Goal: Task Accomplishment & Management: Manage account settings

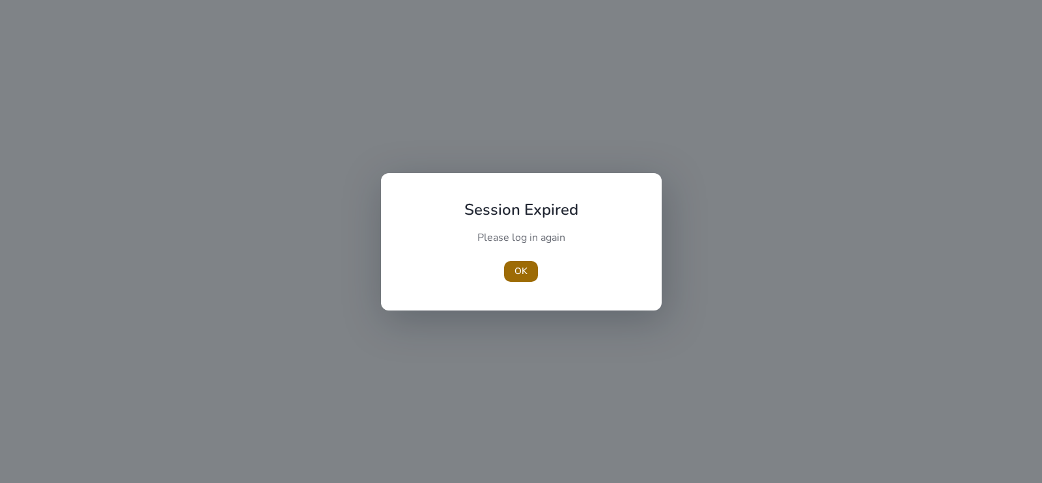
click at [511, 269] on span "button" at bounding box center [521, 271] width 34 height 31
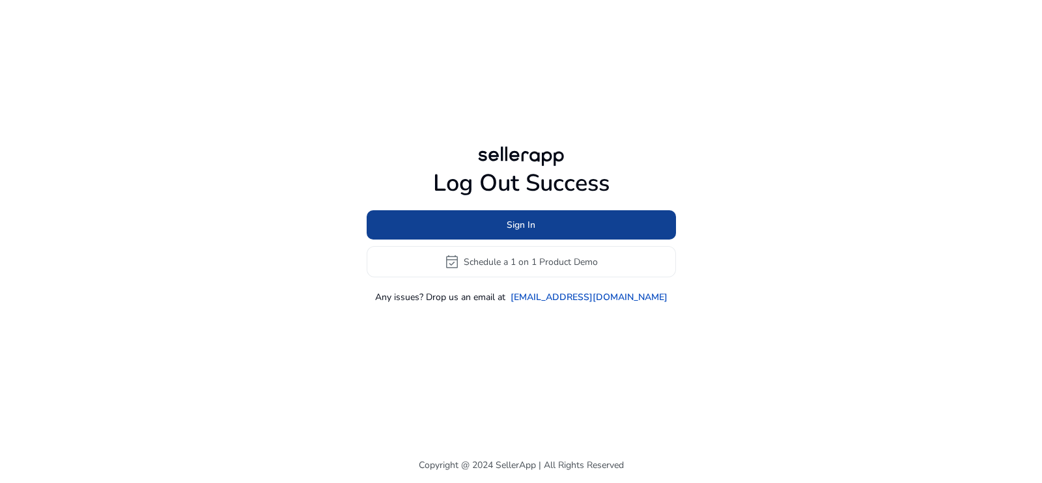
click at [534, 218] on span "Sign In" at bounding box center [521, 225] width 29 height 14
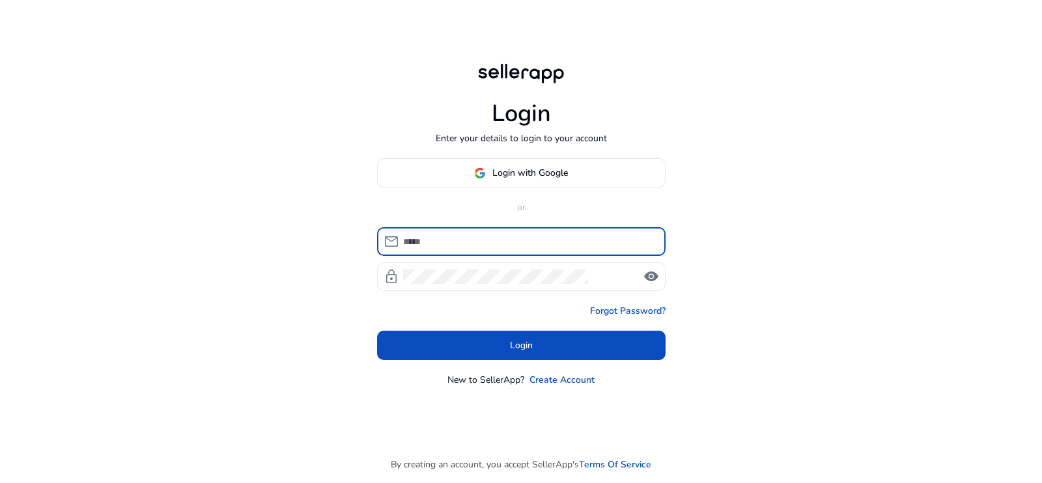
type input "**********"
click at [446, 240] on input "**********" at bounding box center [529, 241] width 252 height 14
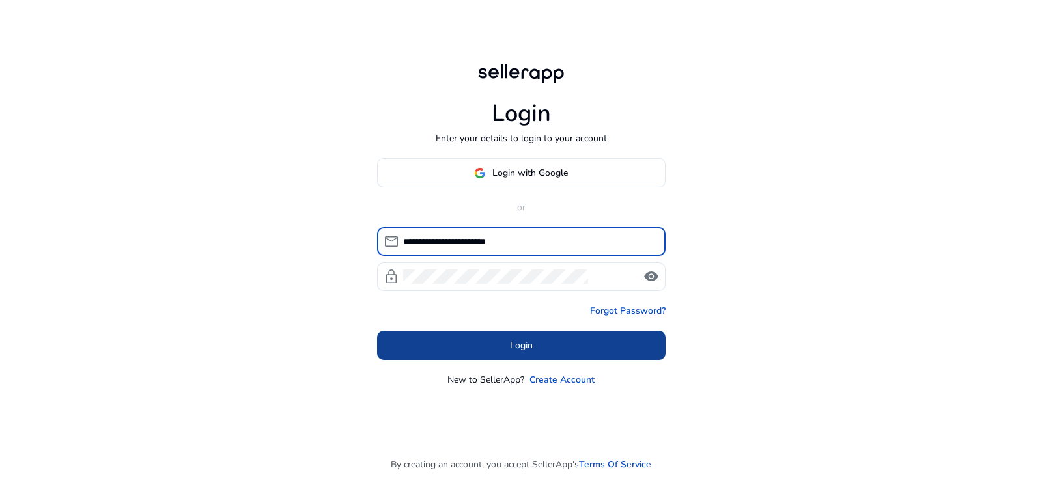
click at [442, 347] on span at bounding box center [521, 345] width 289 height 31
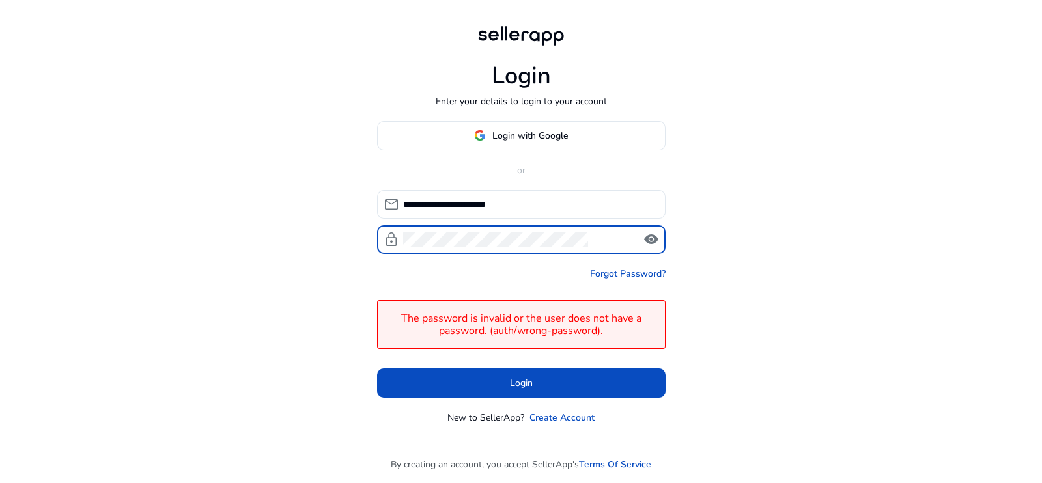
click at [382, 237] on div "lock visibility" at bounding box center [521, 239] width 289 height 29
click button "Login" at bounding box center [521, 383] width 289 height 29
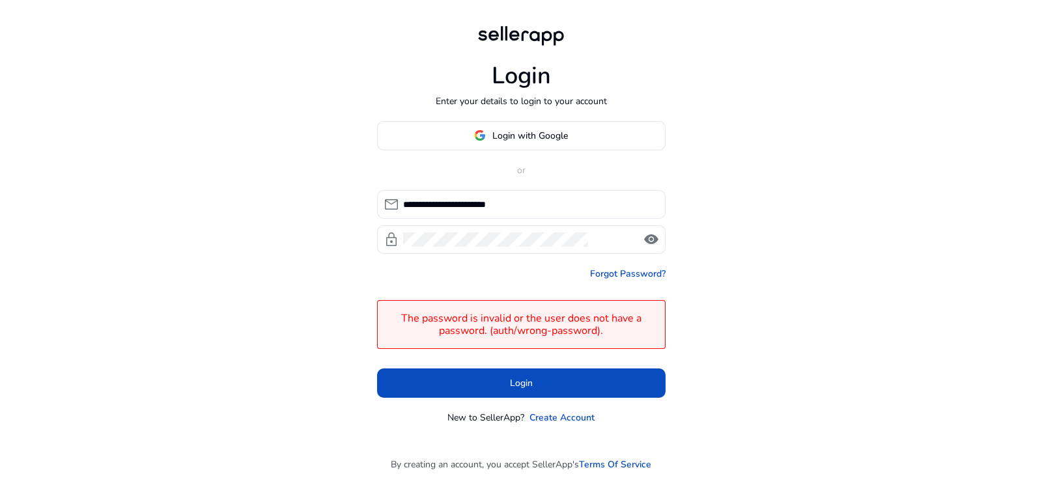
click at [843, 301] on div "**********" at bounding box center [521, 241] width 1042 height 483
click at [622, 270] on link "Forgot Password?" at bounding box center [628, 274] width 76 height 14
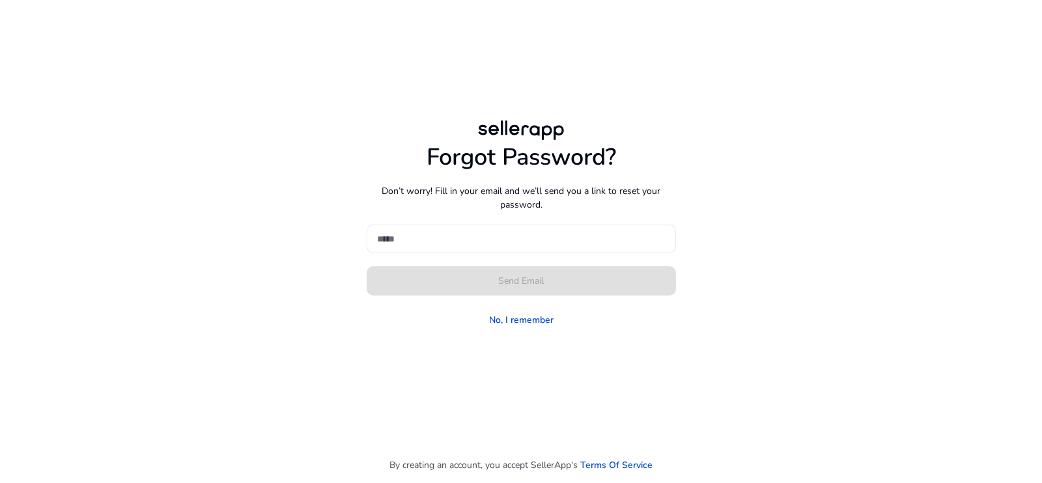
click at [426, 235] on input at bounding box center [521, 239] width 289 height 14
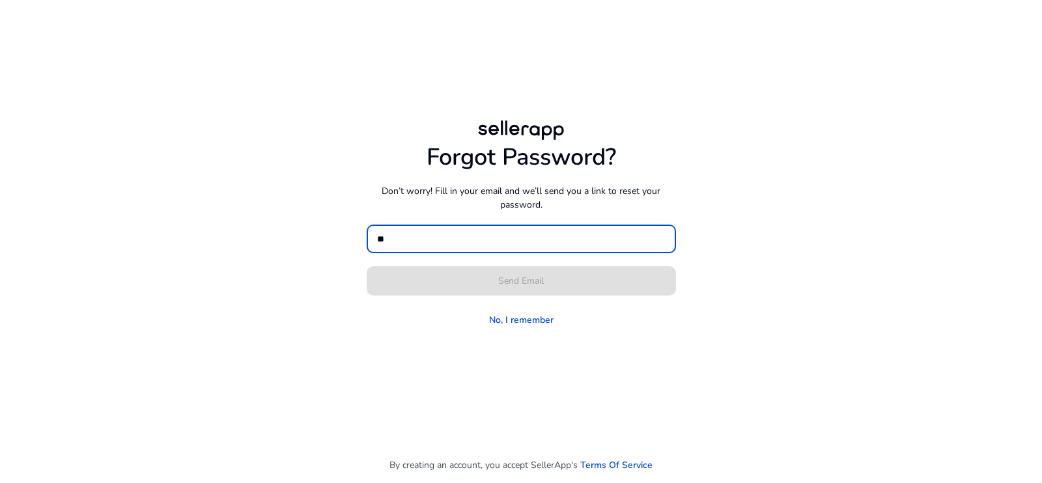
type input "*"
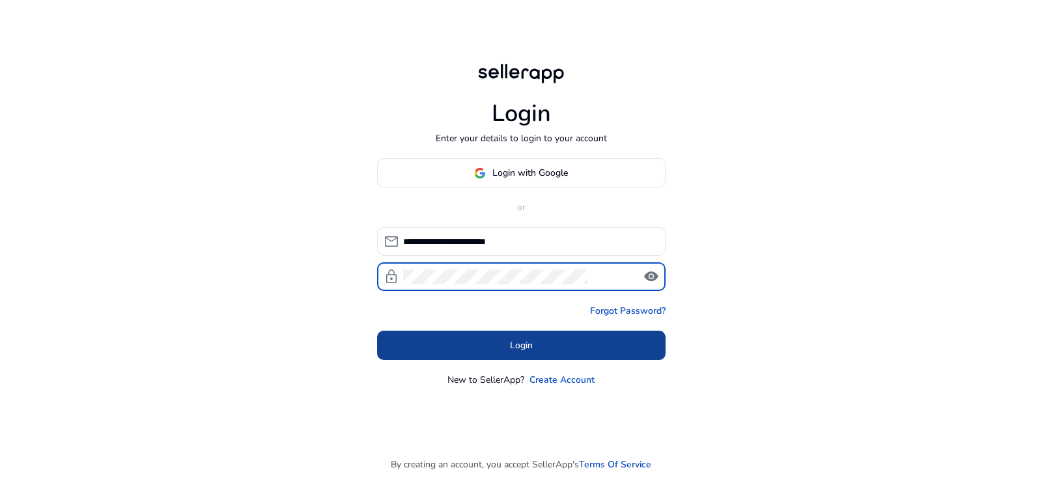
click at [448, 343] on span at bounding box center [521, 345] width 289 height 31
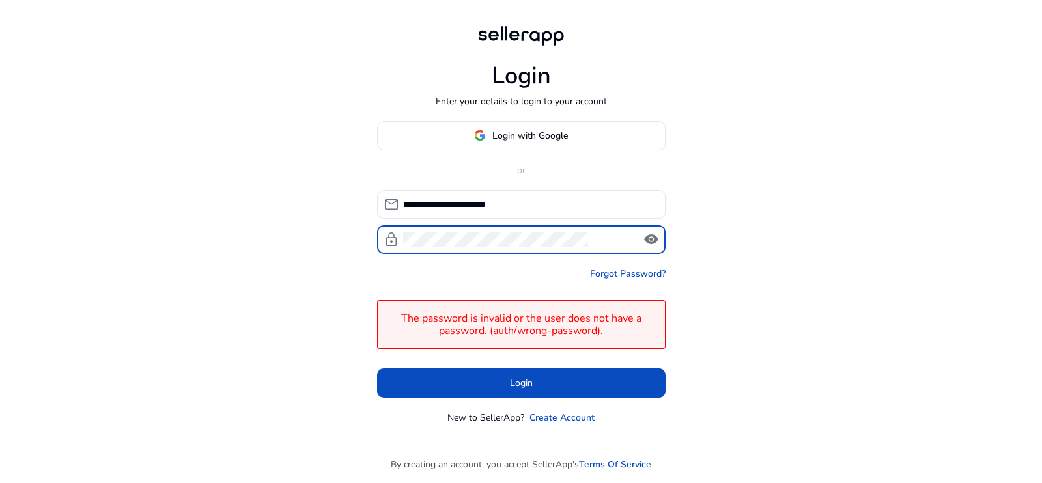
click at [399, 238] on div "lock visibility" at bounding box center [521, 239] width 289 height 29
click button "Login" at bounding box center [521, 383] width 289 height 29
click at [181, 241] on div "**********" at bounding box center [521, 241] width 1042 height 483
click button "Login" at bounding box center [521, 383] width 289 height 29
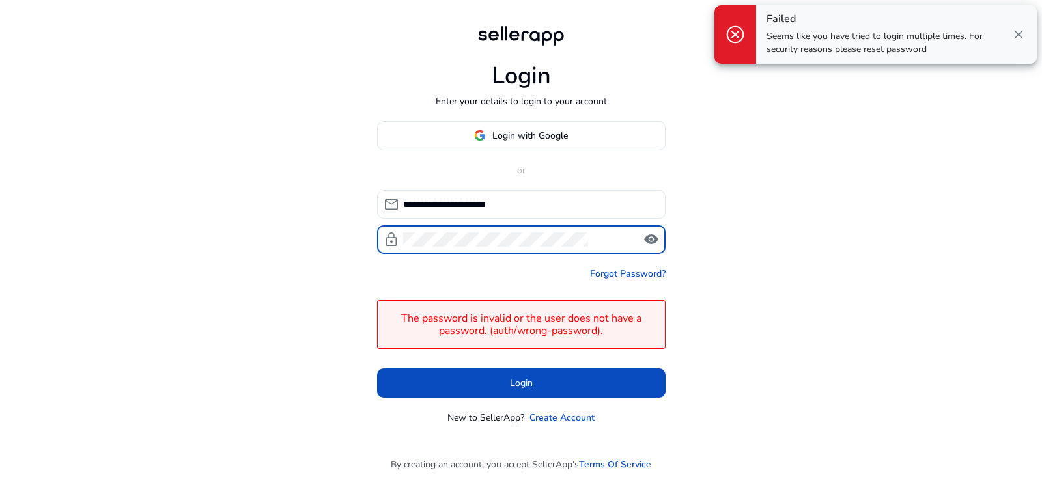
click at [860, 264] on div "**********" at bounding box center [521, 241] width 1042 height 483
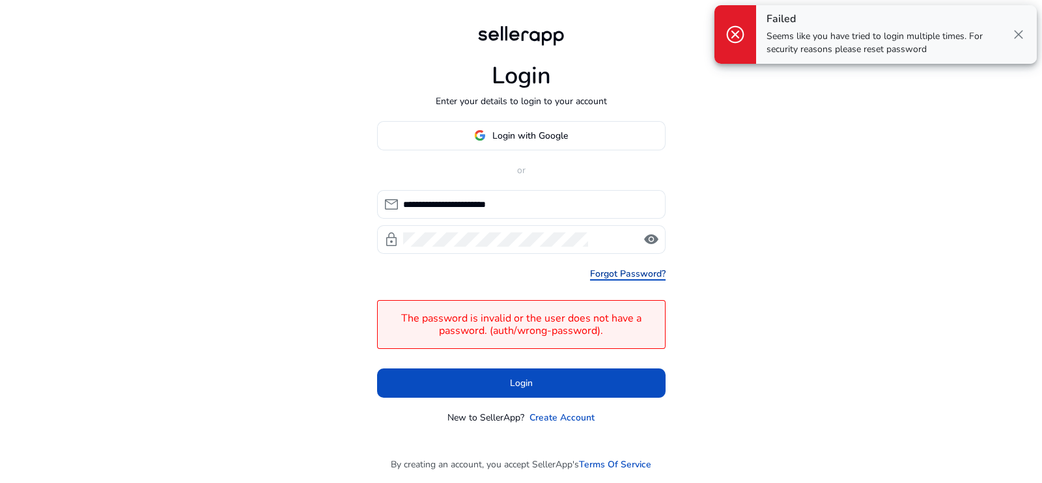
click at [625, 271] on link "Forgot Password?" at bounding box center [628, 274] width 76 height 14
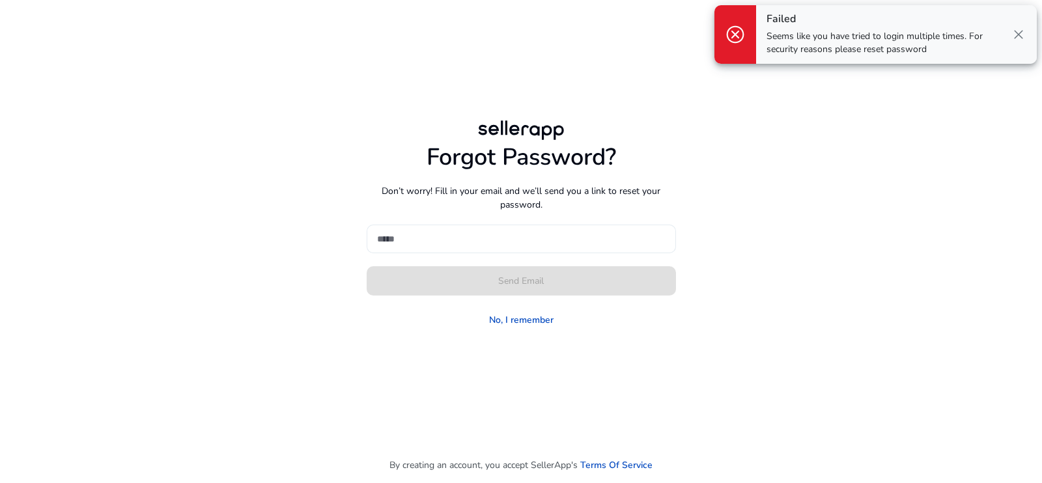
click at [445, 238] on input at bounding box center [521, 239] width 289 height 14
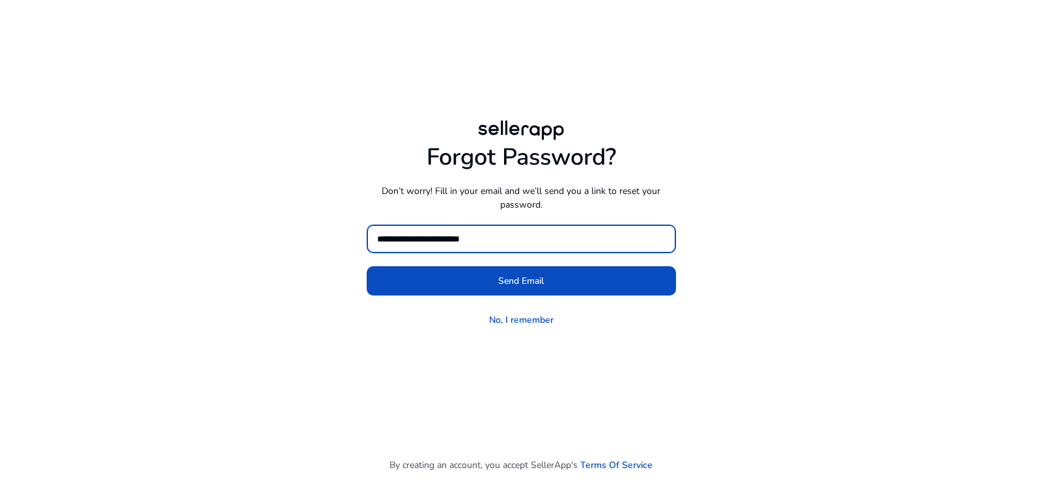
type input "**********"
click at [367, 266] on button "Send Email" at bounding box center [521, 280] width 309 height 29
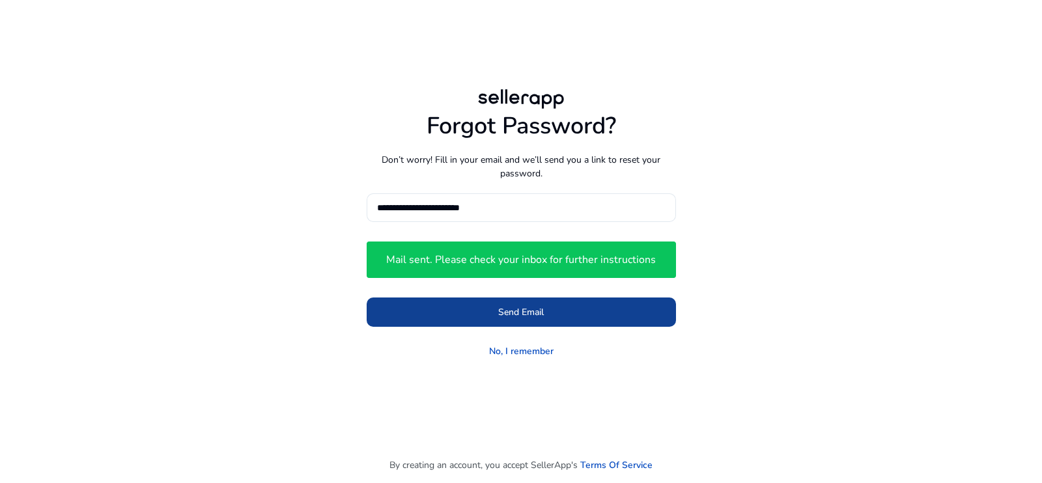
click at [517, 318] on button "Send Email" at bounding box center [521, 312] width 309 height 29
click at [520, 314] on span "Send Email" at bounding box center [521, 312] width 46 height 14
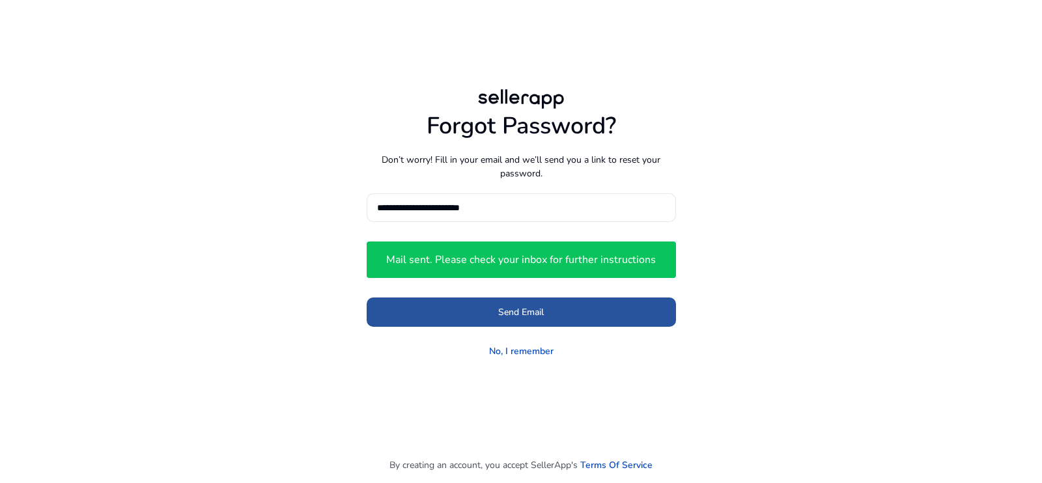
click at [521, 305] on span "Send Email" at bounding box center [521, 312] width 46 height 14
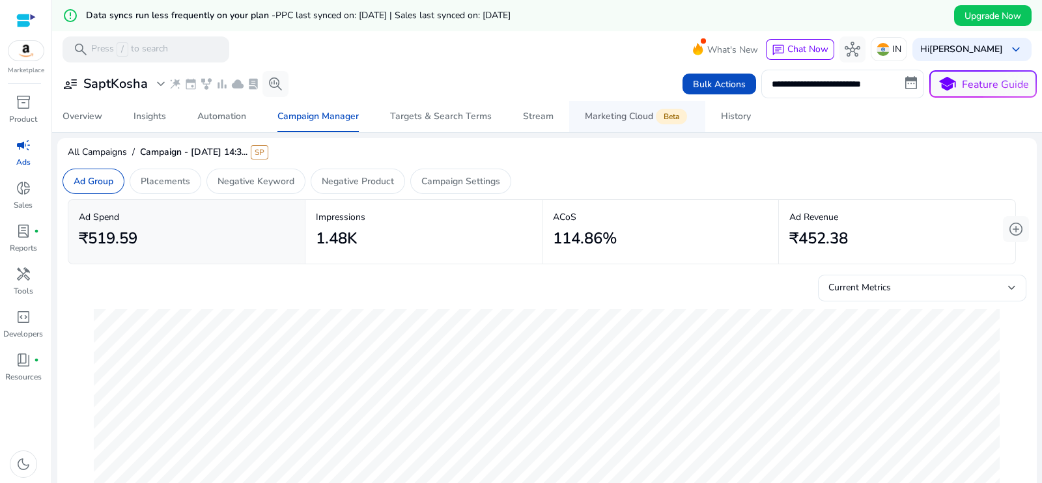
click at [615, 119] on div "Marketing Cloud Beta" at bounding box center [637, 116] width 105 height 10
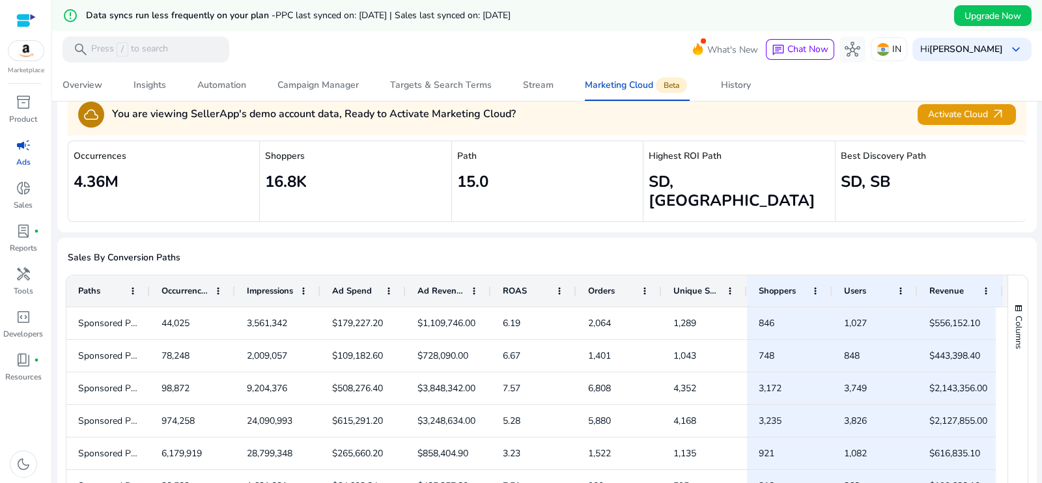
scroll to position [95, 0]
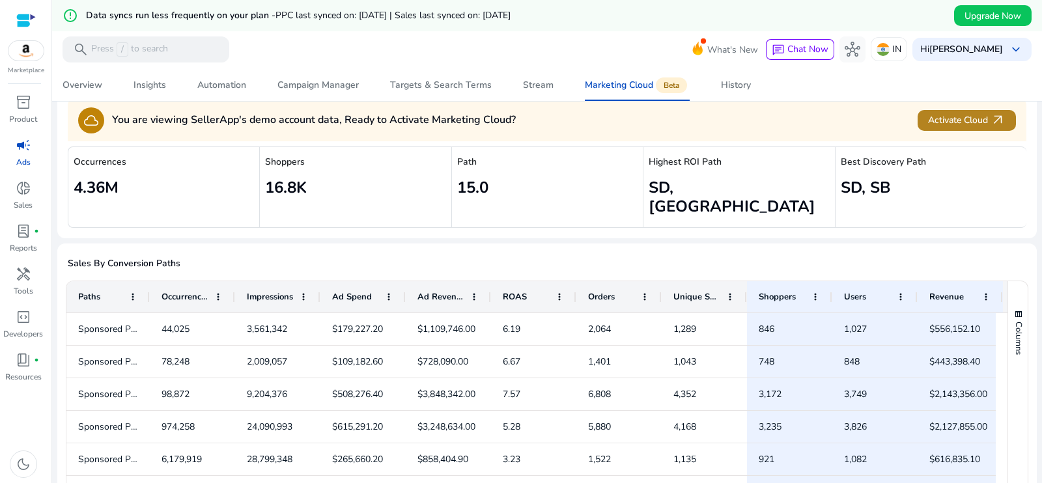
click at [941, 114] on span "Activate Cloud arrow_outward" at bounding box center [966, 120] width 77 height 15
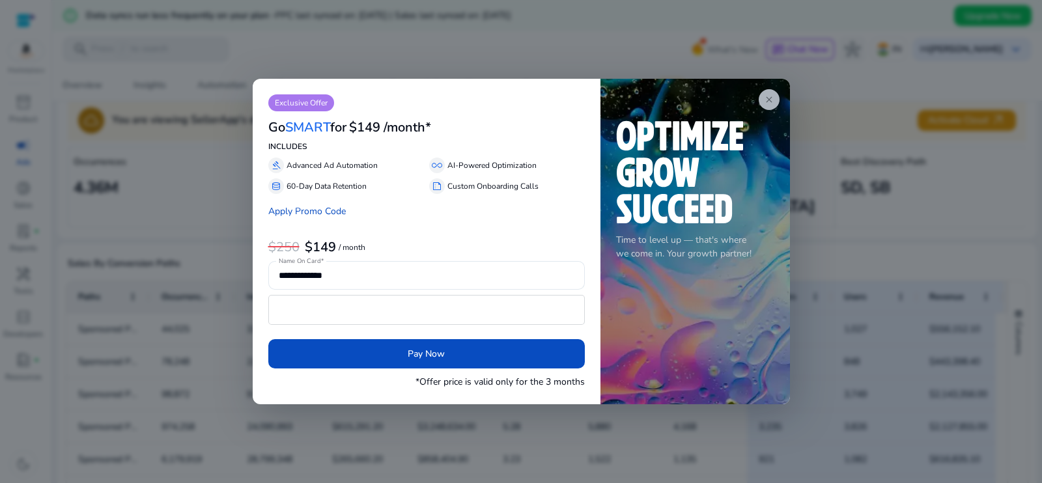
click at [768, 97] on span "close" at bounding box center [769, 99] width 10 height 10
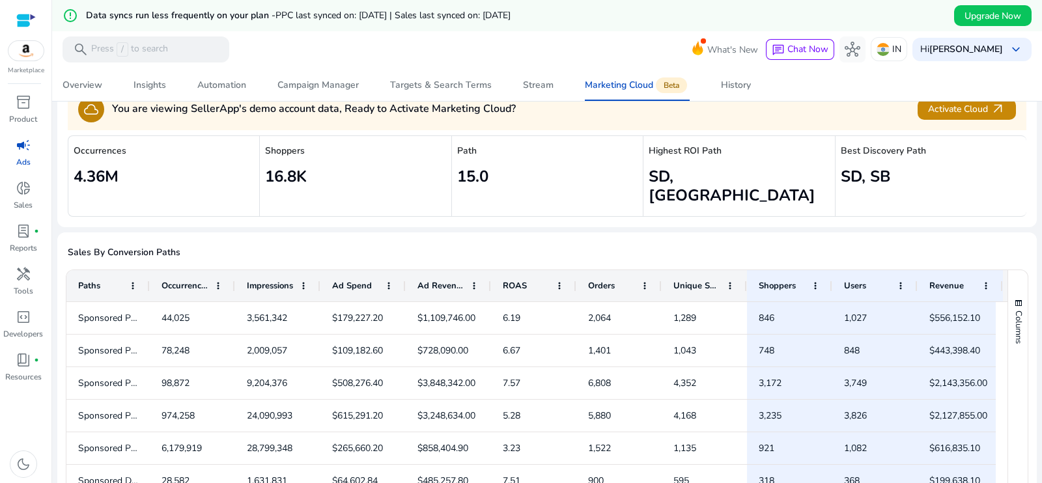
scroll to position [35, 0]
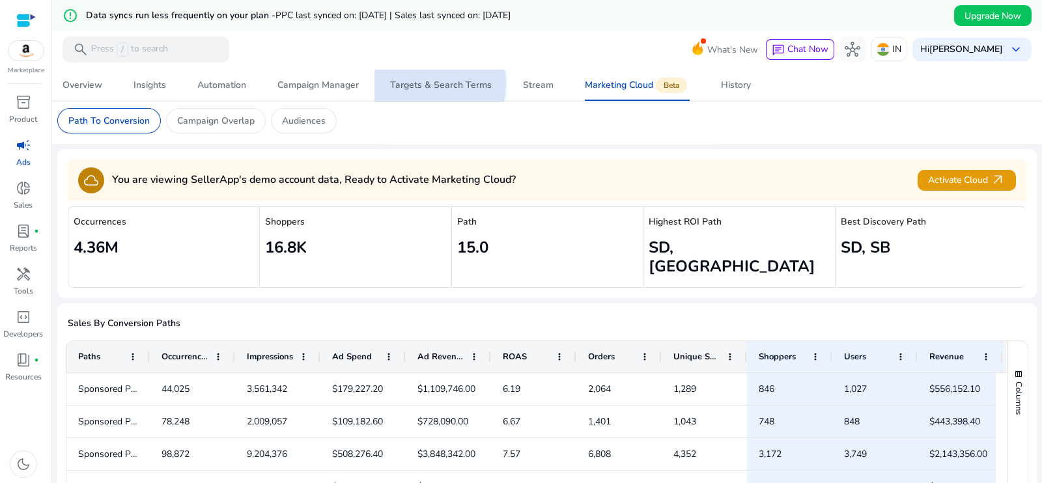
click at [425, 84] on div "Targets & Search Terms" at bounding box center [441, 85] width 102 height 9
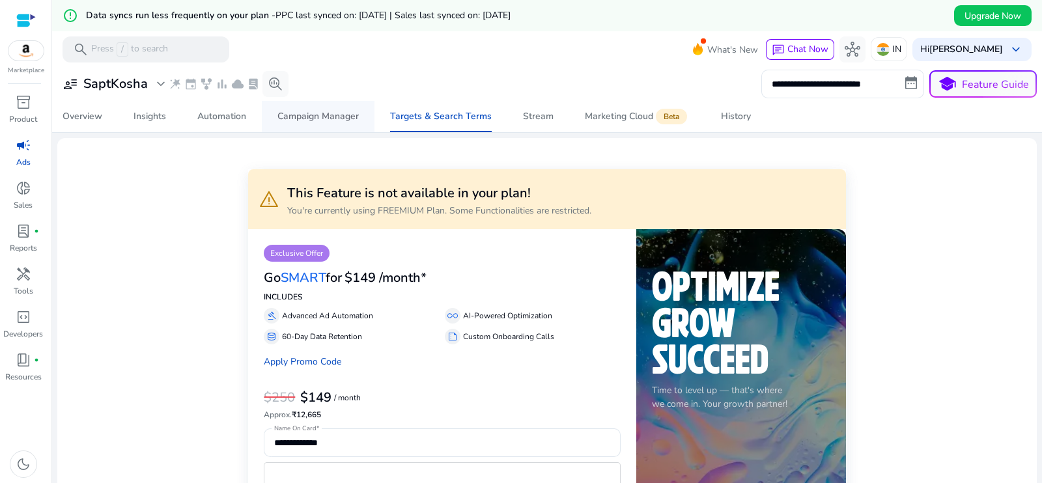
click at [293, 118] on div "Campaign Manager" at bounding box center [317, 116] width 81 height 9
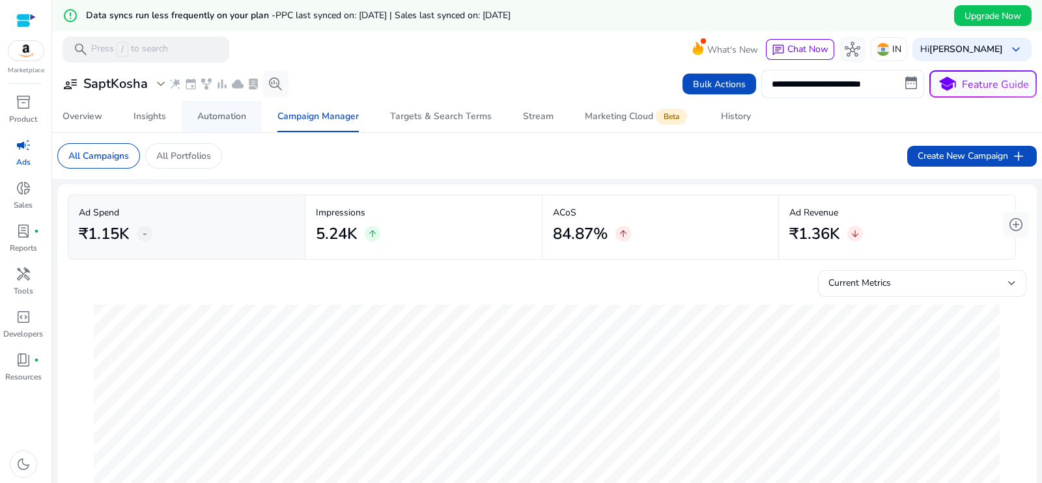
click at [222, 120] on div "Automation" at bounding box center [221, 116] width 49 height 9
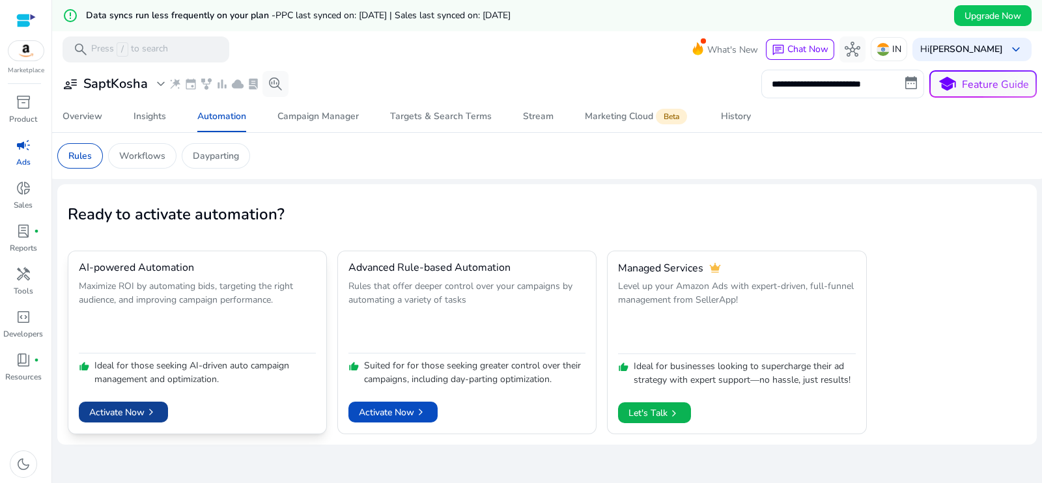
click at [124, 411] on span "Activate Now chevron_right" at bounding box center [123, 413] width 68 height 14
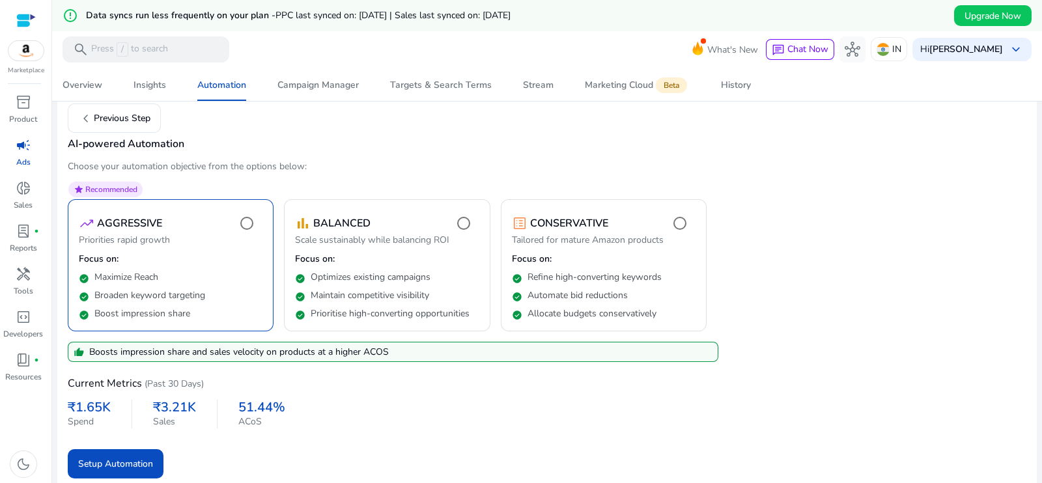
scroll to position [96, 0]
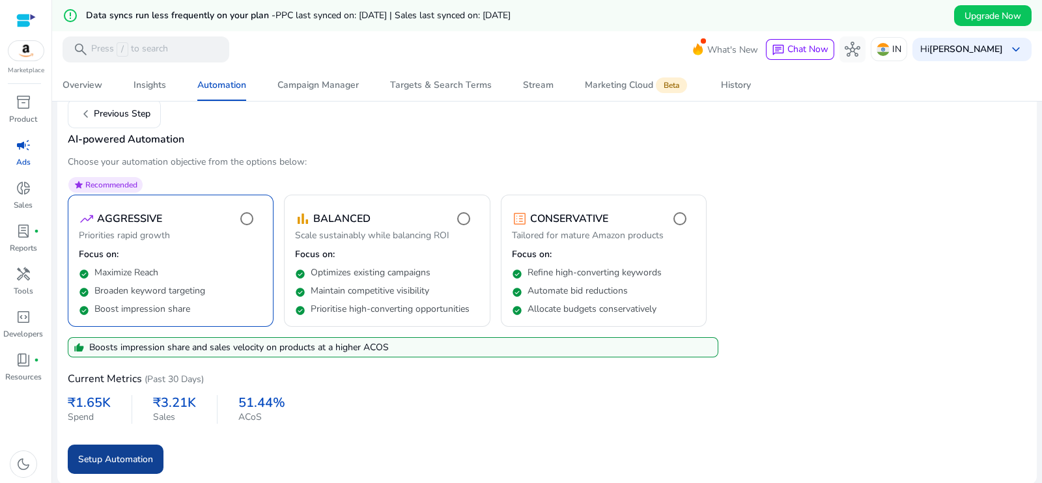
click at [107, 457] on span "Setup Automation" at bounding box center [115, 460] width 75 height 14
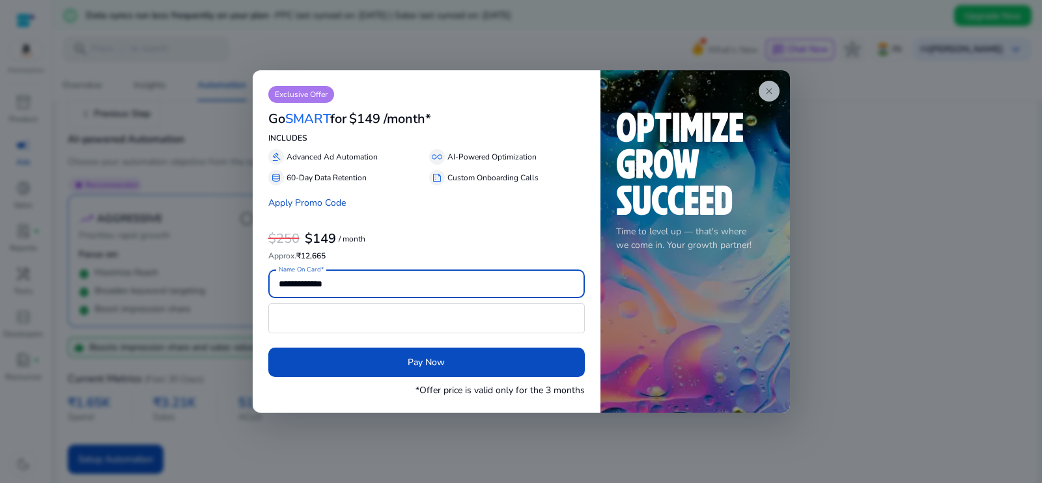
click at [767, 89] on span "close" at bounding box center [769, 91] width 10 height 10
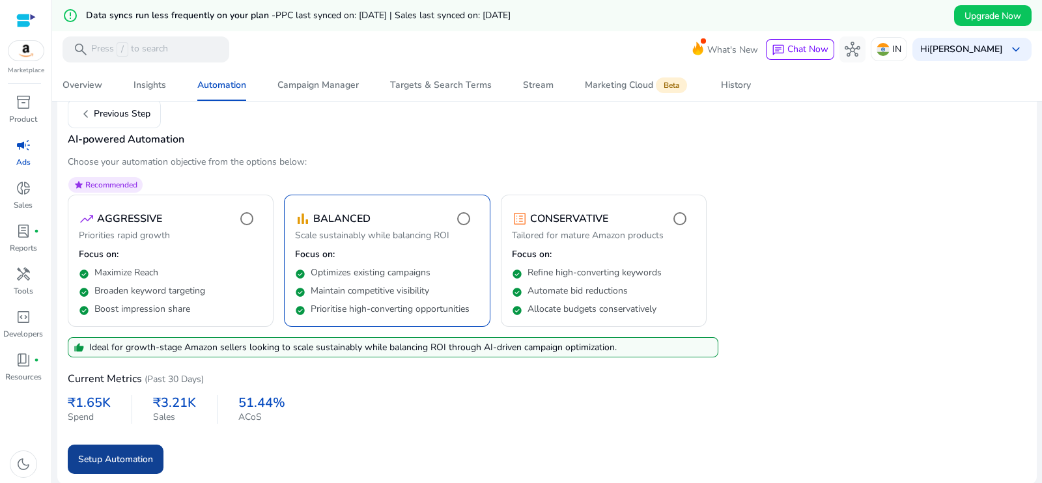
click at [132, 458] on span "Setup Automation" at bounding box center [115, 460] width 75 height 14
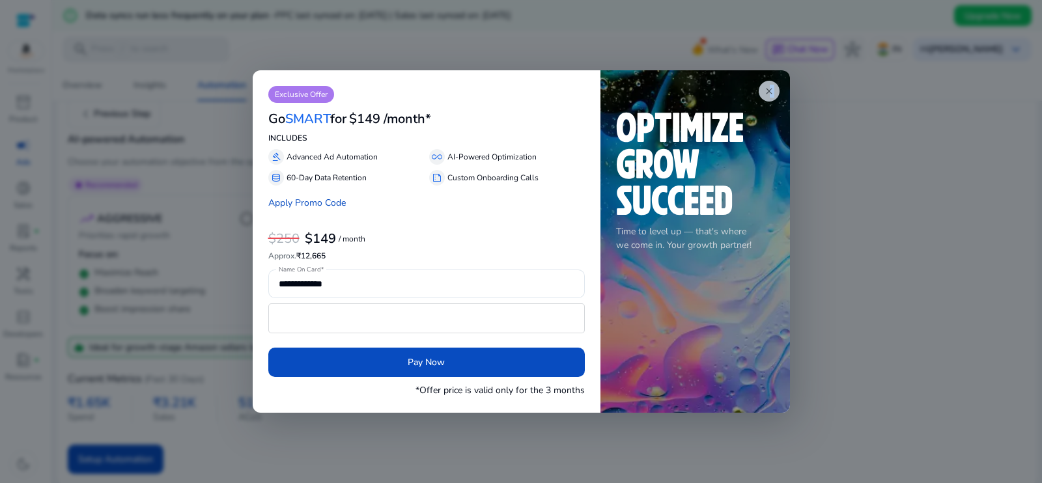
click at [771, 86] on span "close" at bounding box center [769, 91] width 10 height 10
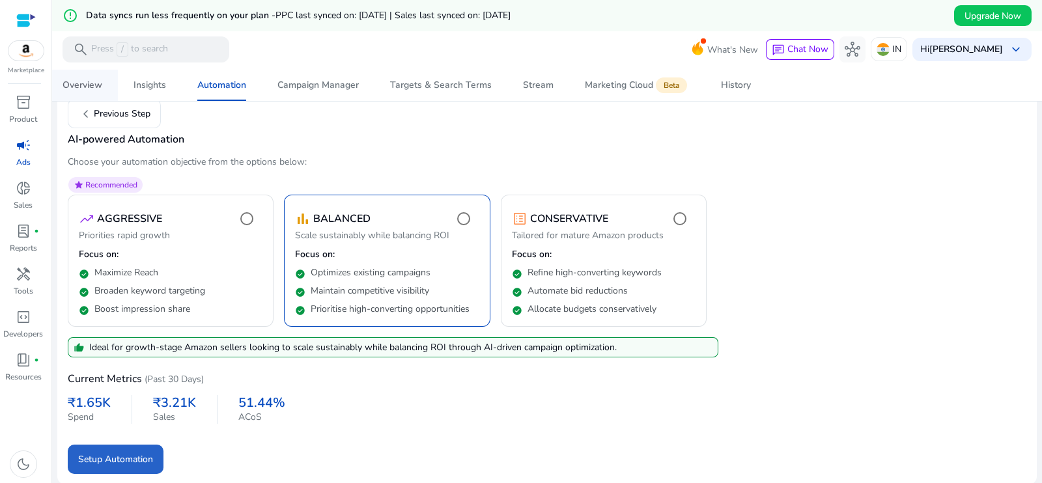
click at [76, 81] on div "Overview" at bounding box center [83, 85] width 40 height 9
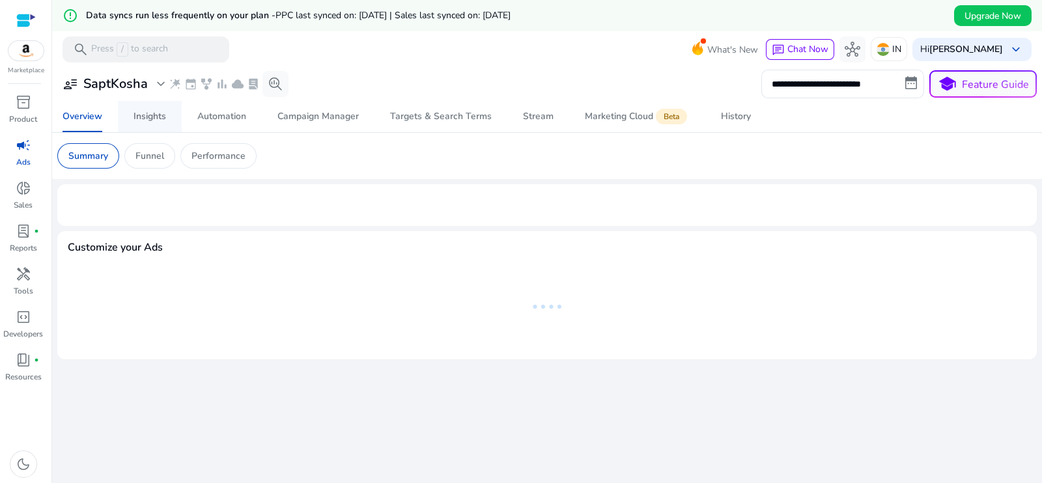
click at [143, 117] on div "Insights" at bounding box center [150, 116] width 33 height 9
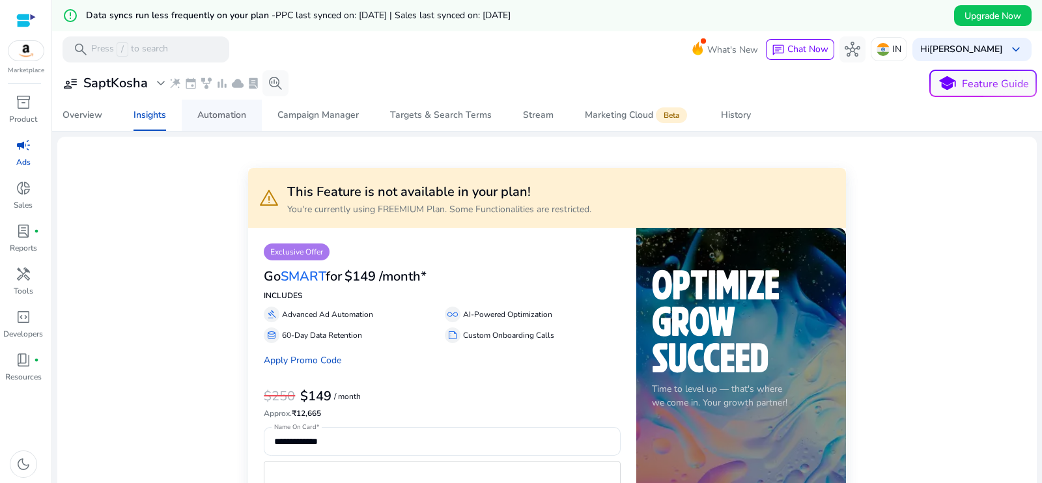
click at [208, 112] on div "Automation" at bounding box center [221, 115] width 49 height 9
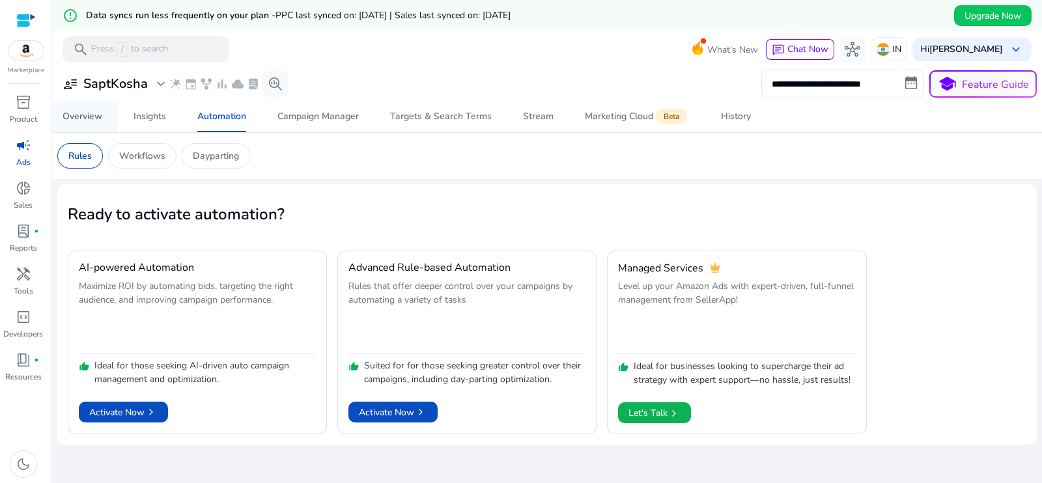
click at [78, 115] on div "Overview" at bounding box center [83, 116] width 40 height 9
